Goal: Contribute content

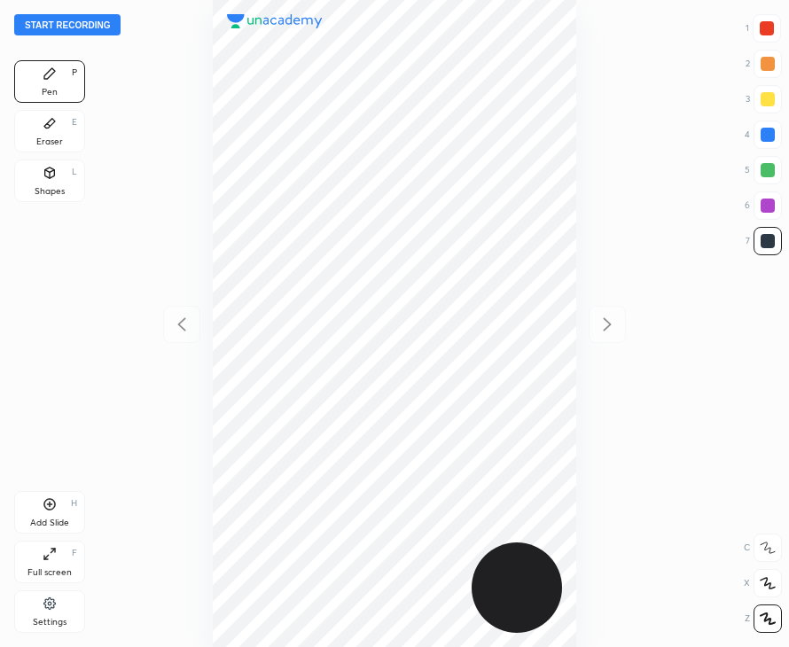
scroll to position [647, 505]
click at [71, 33] on button "Start recording" at bounding box center [67, 24] width 106 height 21
click at [58, 507] on div "Add Slide H" at bounding box center [49, 512] width 71 height 43
click at [766, 29] on div at bounding box center [767, 28] width 14 height 14
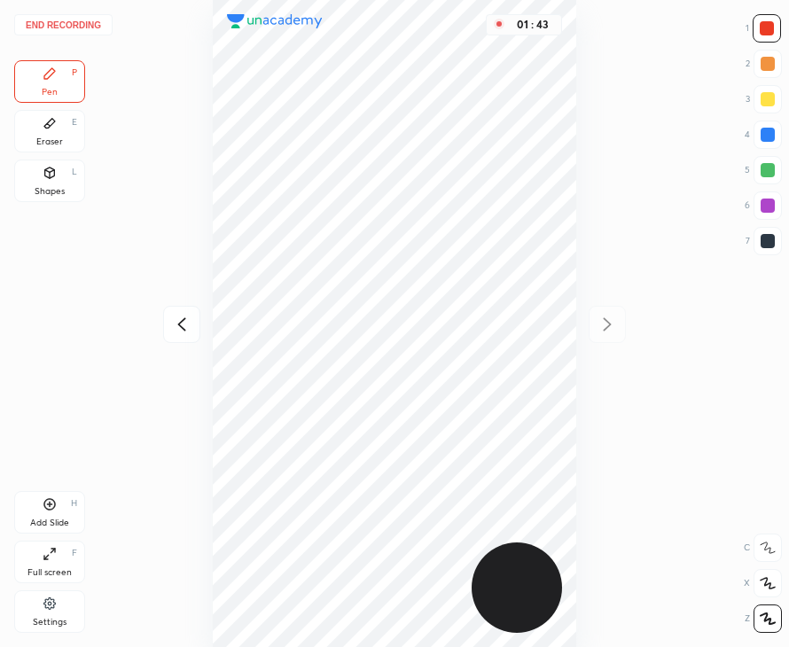
click at [580, 367] on div "01 : 43" at bounding box center [394, 323] width 505 height 647
click at [49, 505] on icon at bounding box center [50, 504] width 14 height 14
click at [185, 331] on icon at bounding box center [181, 324] width 21 height 21
click at [38, 125] on div "Eraser E" at bounding box center [49, 131] width 71 height 43
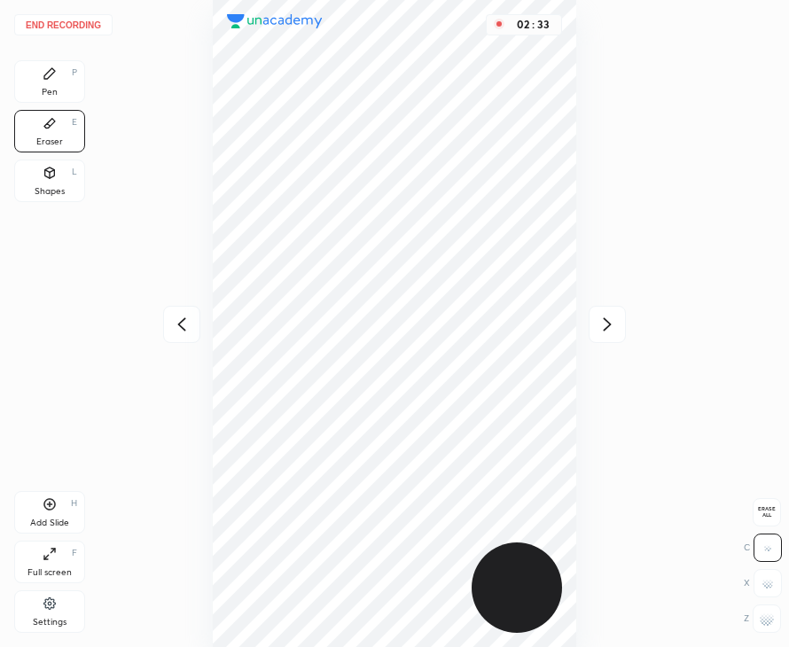
click at [56, 65] on div "Pen P" at bounding box center [49, 81] width 71 height 43
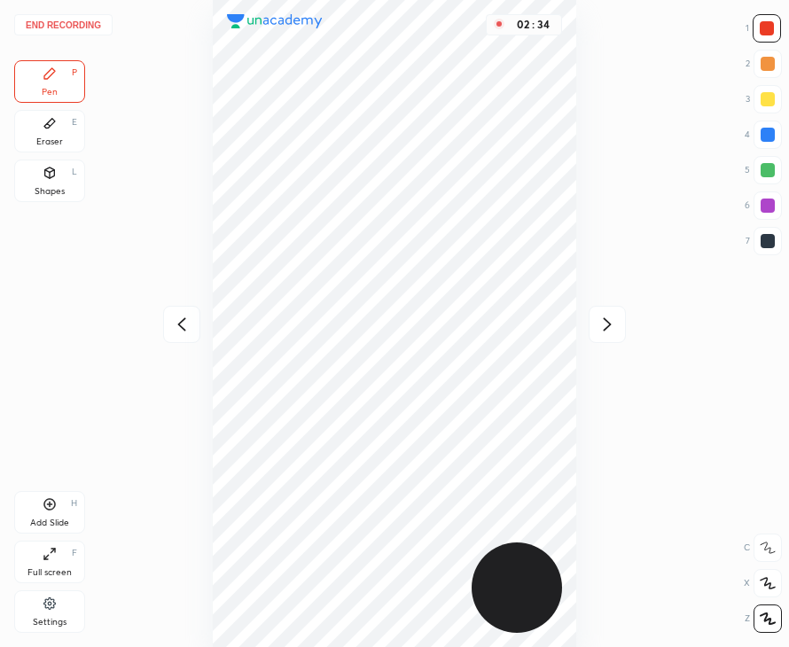
click at [50, 510] on icon at bounding box center [50, 505] width 12 height 12
click at [57, 508] on div "Add Slide H" at bounding box center [49, 512] width 71 height 43
click at [40, 132] on div "Eraser E" at bounding box center [49, 131] width 71 height 43
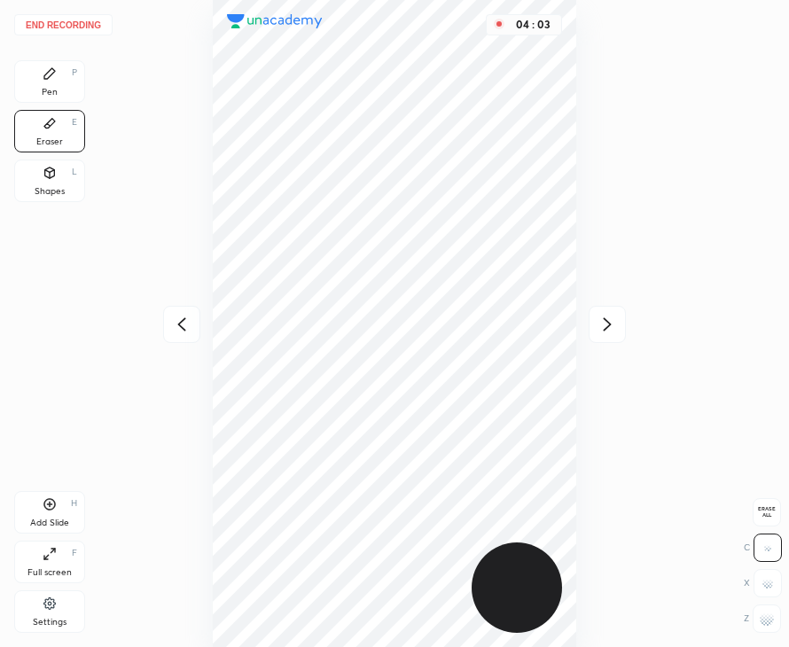
click at [56, 82] on div "Pen P" at bounding box center [49, 81] width 71 height 43
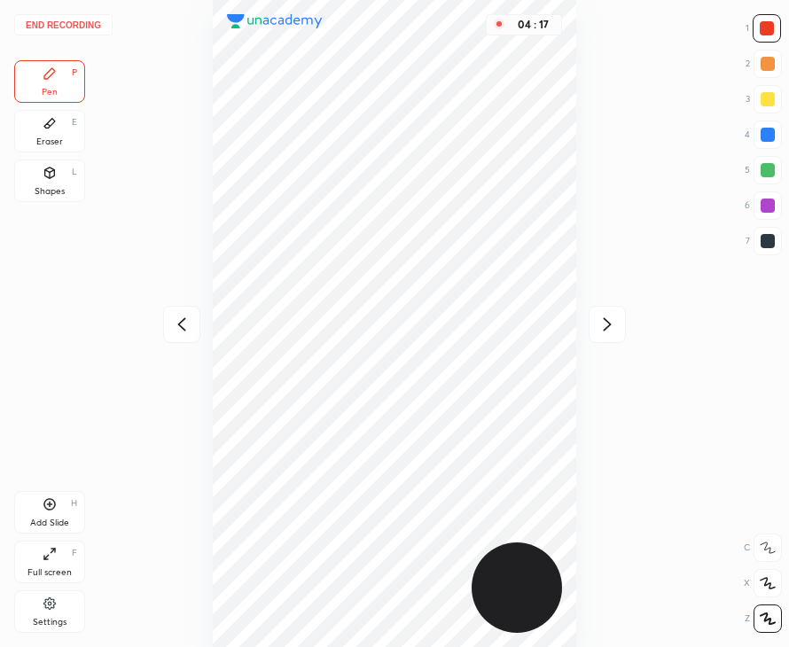
click at [185, 340] on div at bounding box center [181, 324] width 37 height 37
click at [191, 323] on icon at bounding box center [181, 324] width 21 height 21
click at [46, 507] on icon at bounding box center [50, 504] width 14 height 14
click at [93, 24] on button "End recording" at bounding box center [63, 24] width 98 height 21
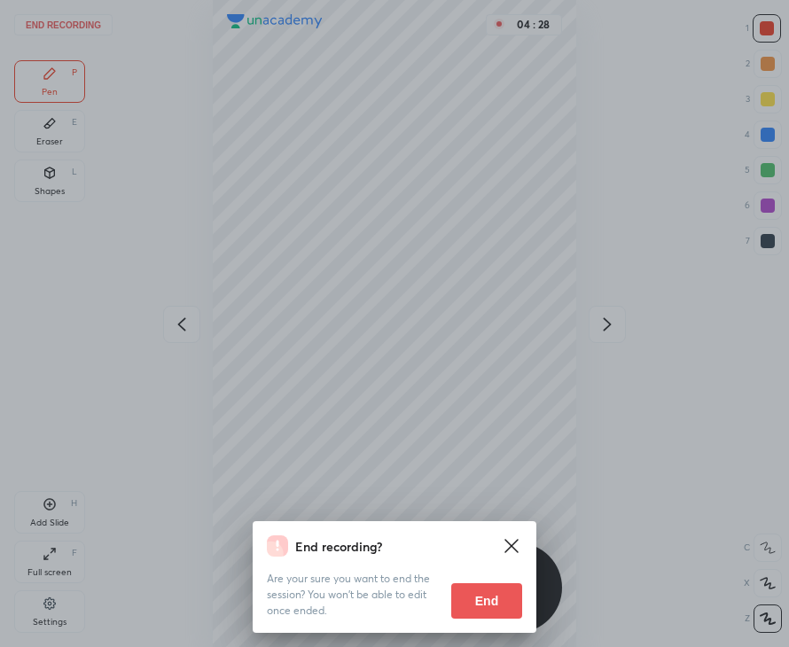
click at [476, 610] on button "End" at bounding box center [486, 600] width 71 height 35
